Goal: Task Accomplishment & Management: Use online tool/utility

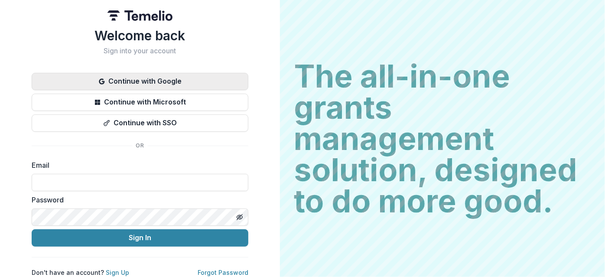
click at [112, 90] on button "Continue with Google" at bounding box center [140, 81] width 217 height 17
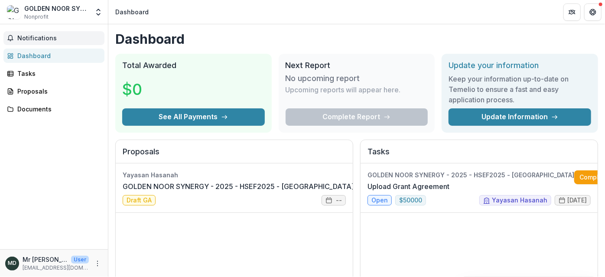
click at [39, 37] on span "Notifications" at bounding box center [59, 38] width 84 height 7
click at [44, 58] on div "Dashboard" at bounding box center [57, 55] width 80 height 9
click at [44, 37] on span "Notifications" at bounding box center [59, 38] width 84 height 7
click at [44, 69] on div "Tasks" at bounding box center [57, 73] width 80 height 9
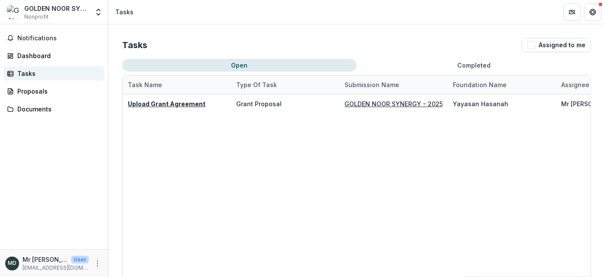
click at [44, 69] on div "Tasks" at bounding box center [57, 73] width 80 height 9
click at [43, 57] on div "Dashboard" at bounding box center [57, 55] width 80 height 9
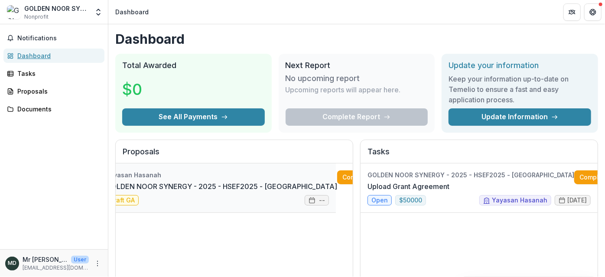
scroll to position [0, 16]
click at [19, 71] on div "Tasks" at bounding box center [57, 73] width 80 height 9
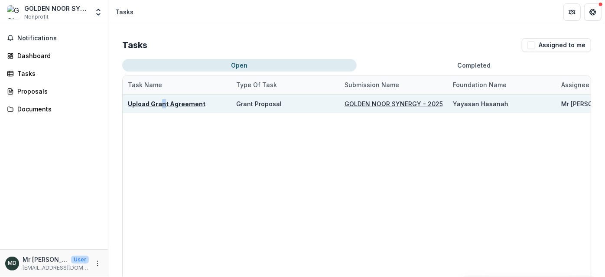
drag, startPoint x: 164, startPoint y: 112, endPoint x: 161, endPoint y: 98, distance: 14.1
click at [161, 98] on div "Upload Grant Agreement" at bounding box center [177, 104] width 98 height 19
click at [161, 102] on u "Upload Grant Agreement" at bounding box center [167, 103] width 78 height 7
